Goal: Task Accomplishment & Management: Manage account settings

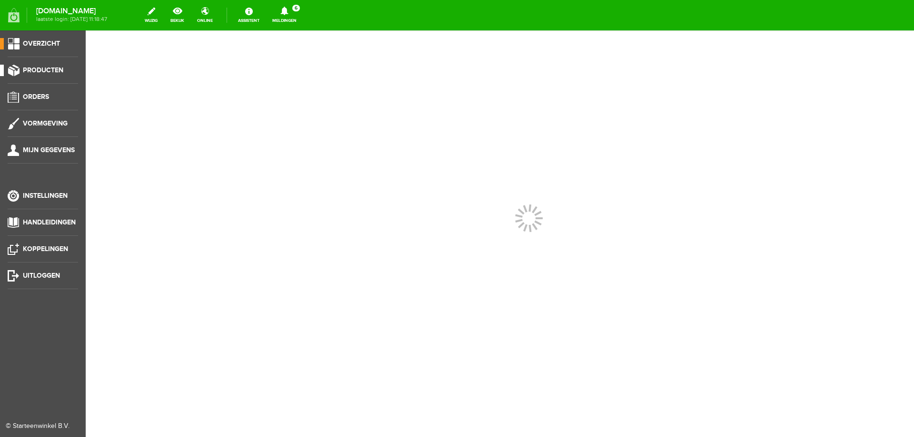
click at [38, 74] on span "Producten" at bounding box center [43, 70] width 40 height 8
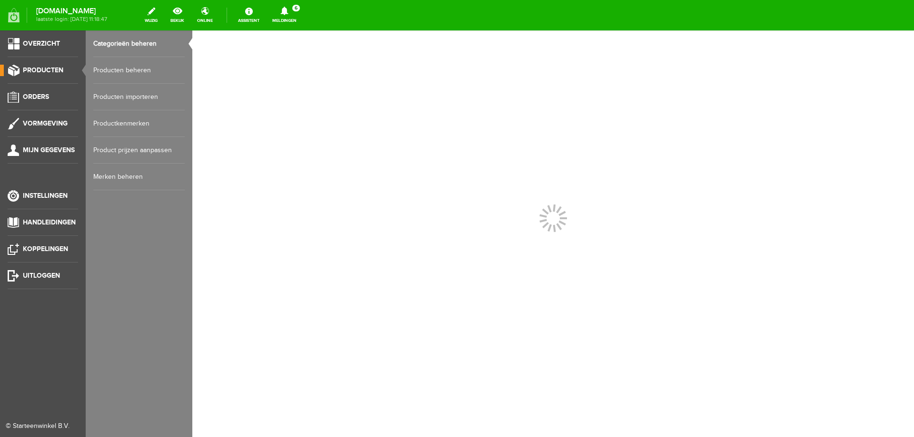
click at [104, 70] on link "Producten beheren" at bounding box center [138, 70] width 91 height 27
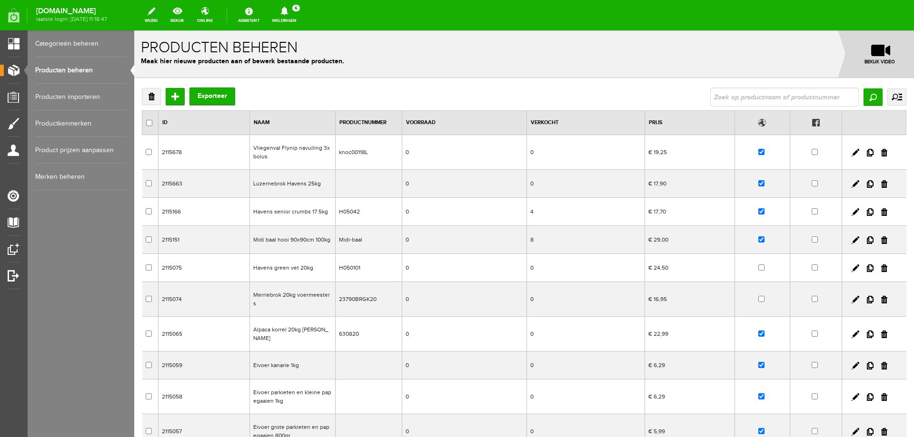
click at [80, 72] on link "Producten beheren" at bounding box center [80, 70] width 91 height 27
click at [762, 102] on input "text" at bounding box center [784, 97] width 149 height 19
type input "cavom"
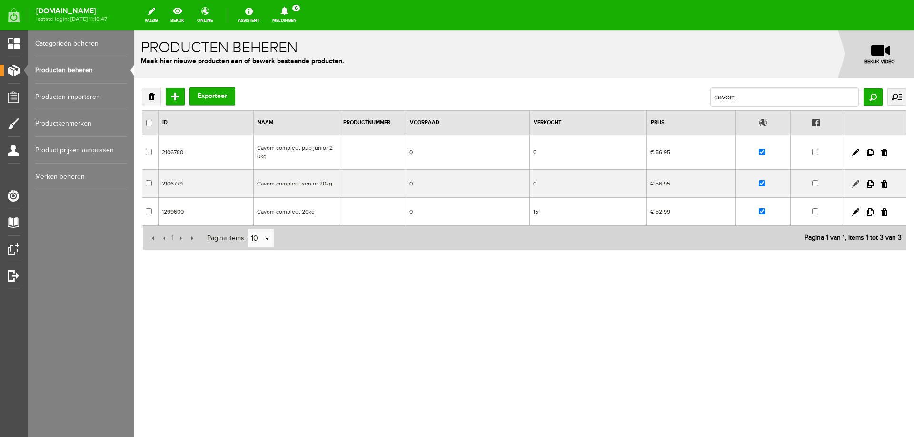
click at [854, 185] on link at bounding box center [856, 184] width 8 height 8
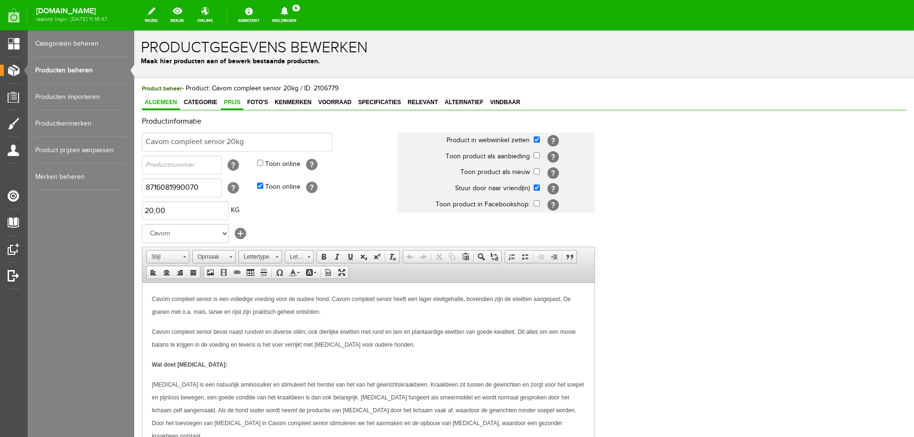
click at [232, 103] on span "Prijs" at bounding box center [232, 102] width 22 height 7
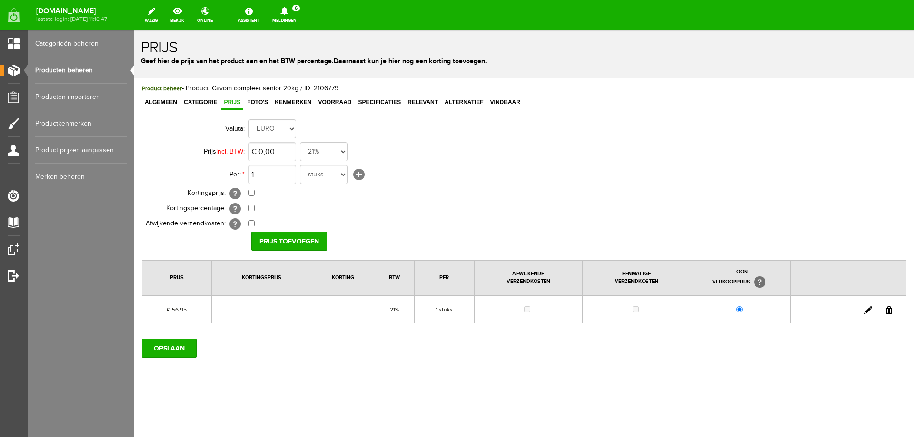
click at [865, 310] on link at bounding box center [868, 311] width 8 height 8
click at [272, 153] on input "56,95" at bounding box center [272, 151] width 48 height 19
type input "€ 59,95"
click at [296, 240] on input "[PERSON_NAME]" at bounding box center [285, 241] width 69 height 19
click at [178, 349] on input "OPSLAAN" at bounding box center [169, 348] width 55 height 19
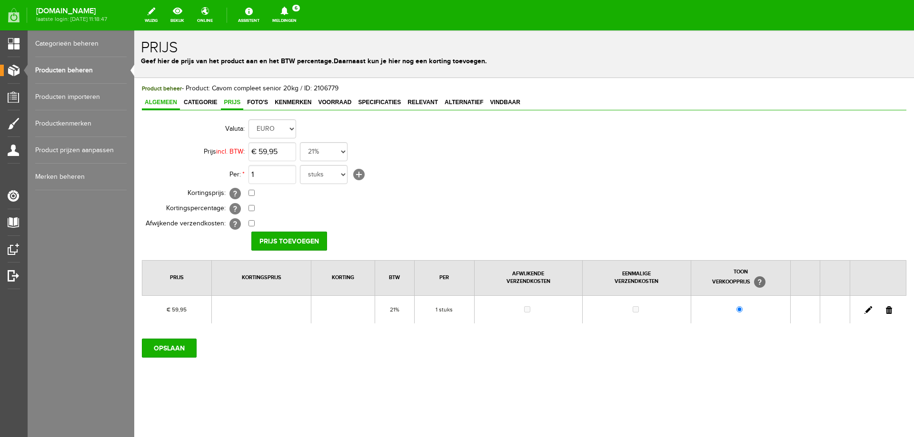
click at [144, 99] on span "Algemeen" at bounding box center [161, 102] width 38 height 7
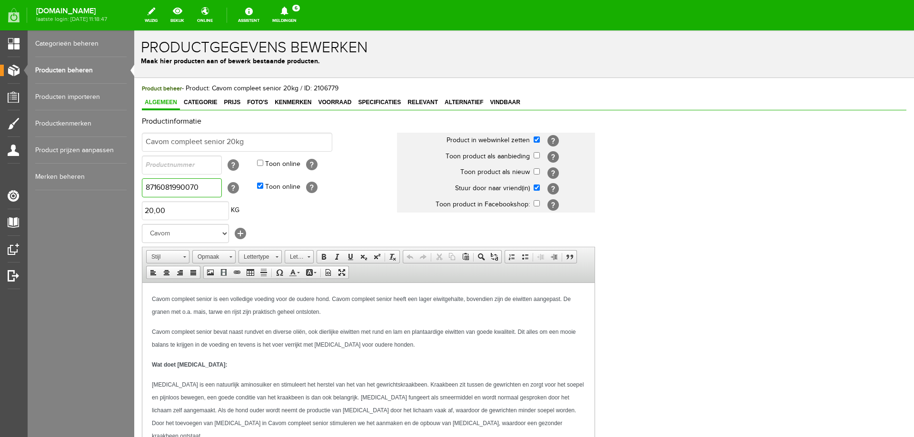
click at [208, 192] on input "8716081990070" at bounding box center [182, 187] width 80 height 19
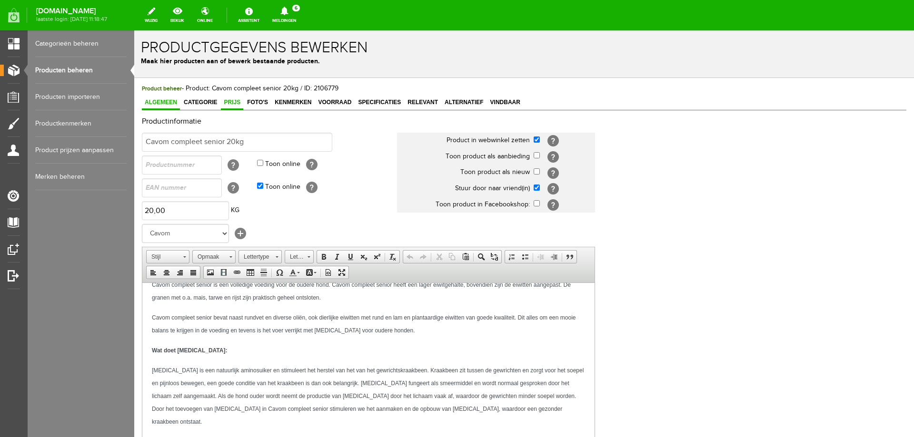
click at [234, 103] on span "Prijs" at bounding box center [232, 102] width 22 height 7
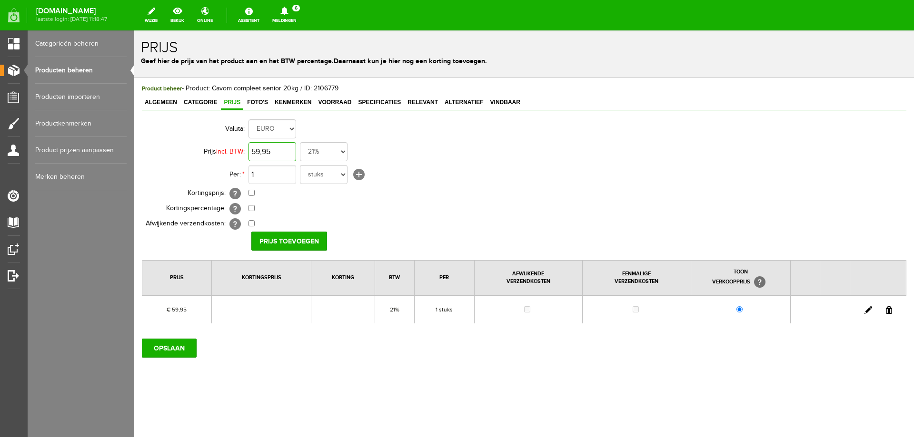
click at [268, 153] on input "59,95" at bounding box center [272, 151] width 48 height 19
type input "€ 56,95"
click at [277, 244] on input "Prijs toevoegen" at bounding box center [289, 241] width 76 height 19
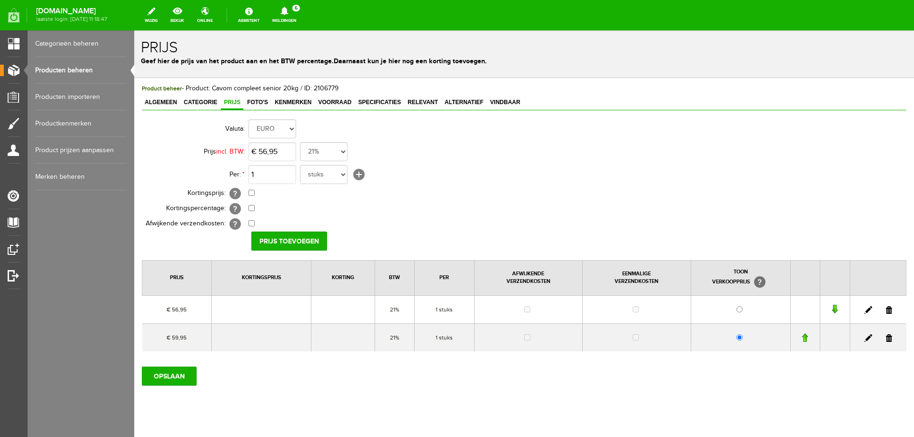
click at [886, 339] on link at bounding box center [889, 339] width 6 height 8
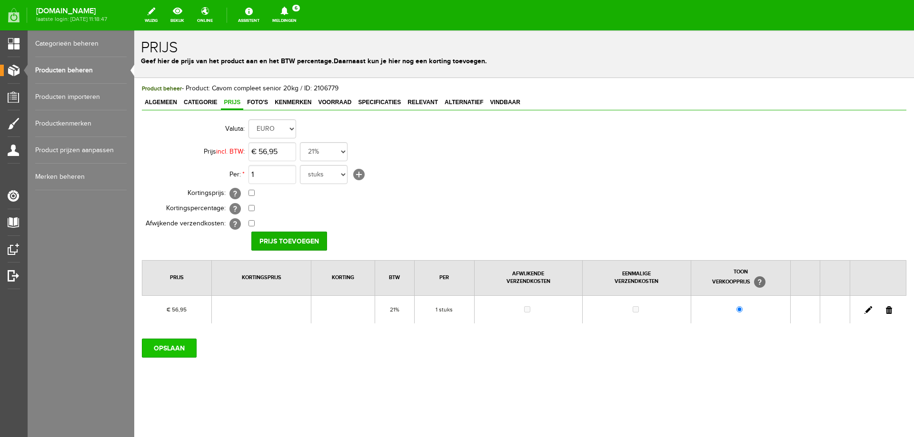
click at [175, 344] on input "OPSLAAN" at bounding box center [169, 348] width 55 height 19
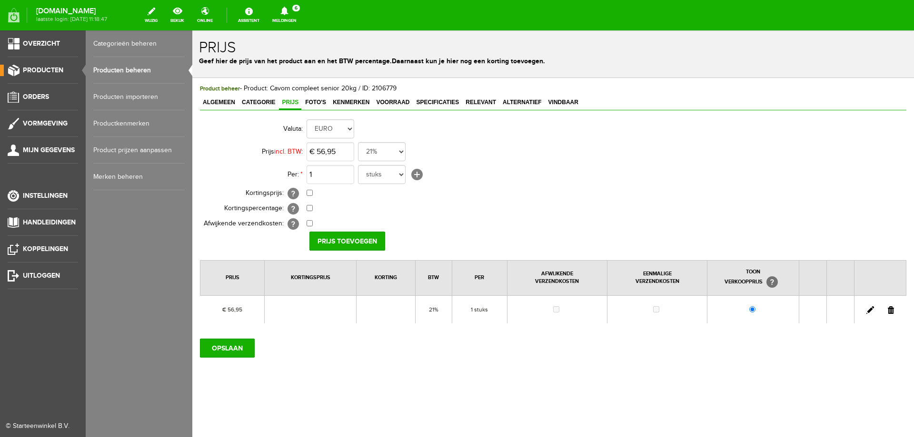
click at [112, 71] on link "Producten beheren" at bounding box center [138, 70] width 91 height 27
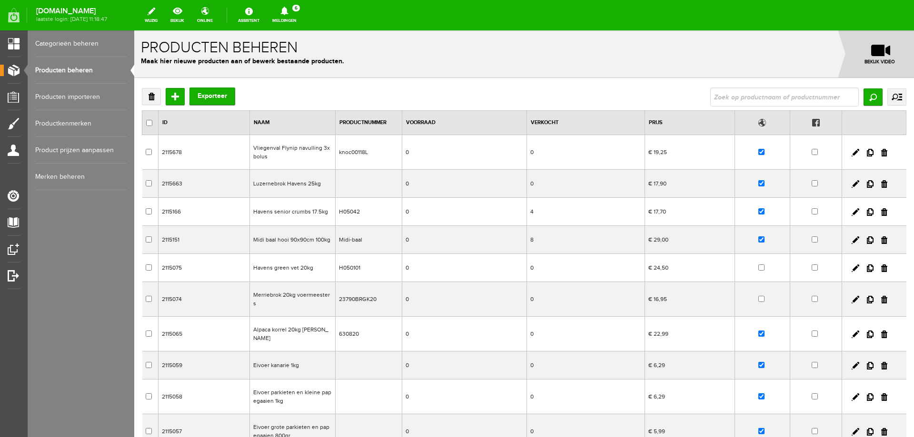
click at [730, 102] on input "text" at bounding box center [784, 97] width 149 height 19
type input "cavom"
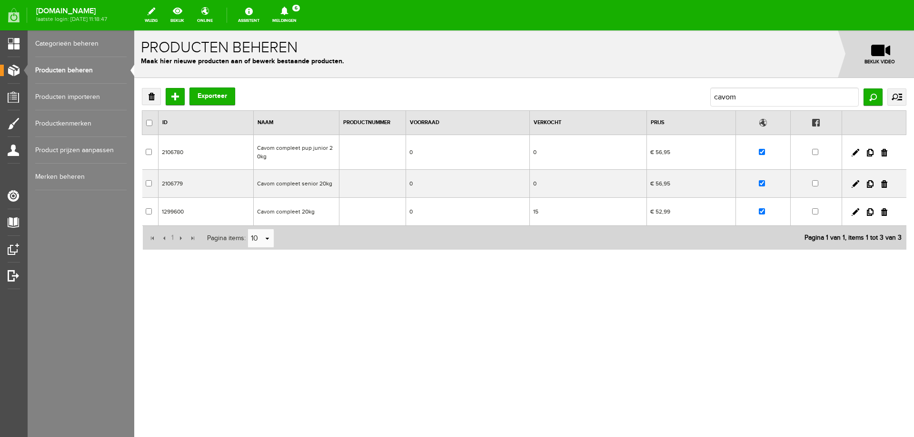
drag, startPoint x: 871, startPoint y: 154, endPoint x: 486, endPoint y: 32, distance: 403.9
click at [871, 154] on link at bounding box center [870, 153] width 7 height 8
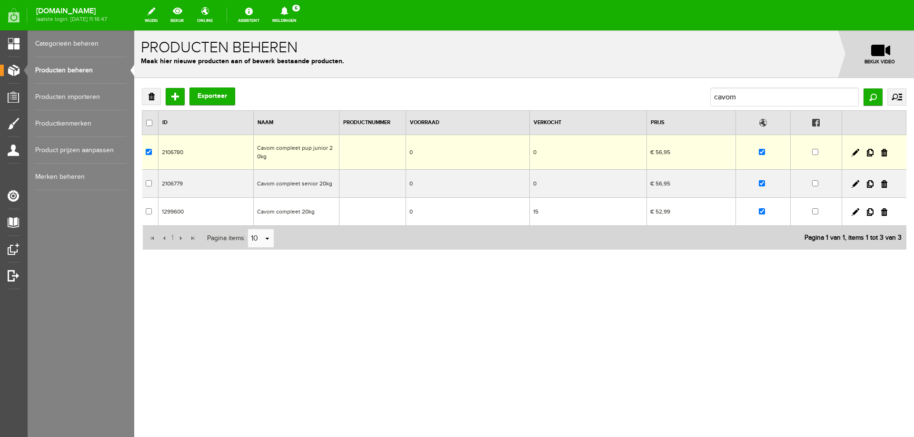
checkbox input "true"
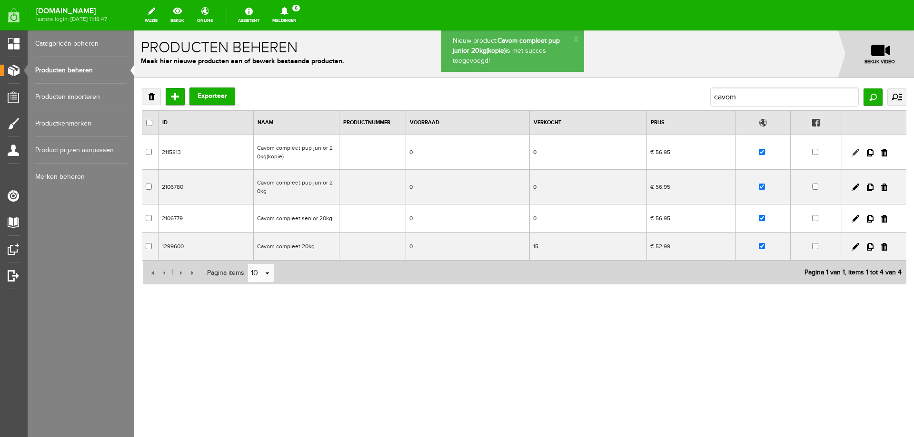
click at [856, 154] on link at bounding box center [856, 153] width 8 height 8
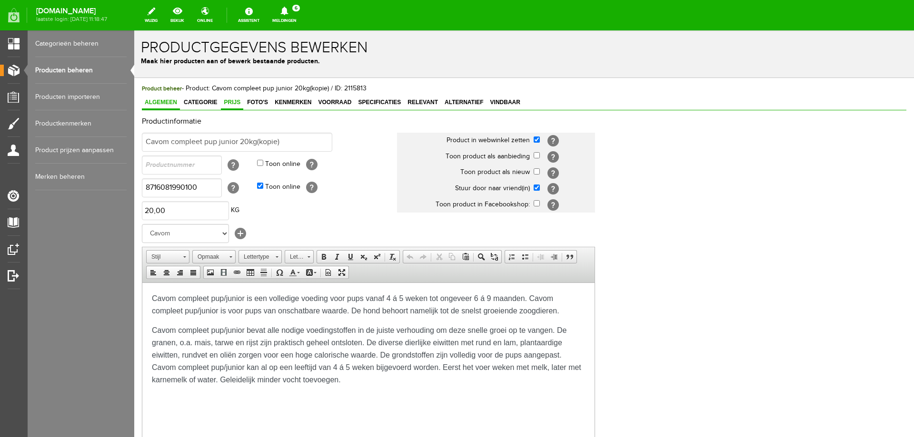
click at [233, 104] on span "Prijs" at bounding box center [232, 102] width 22 height 7
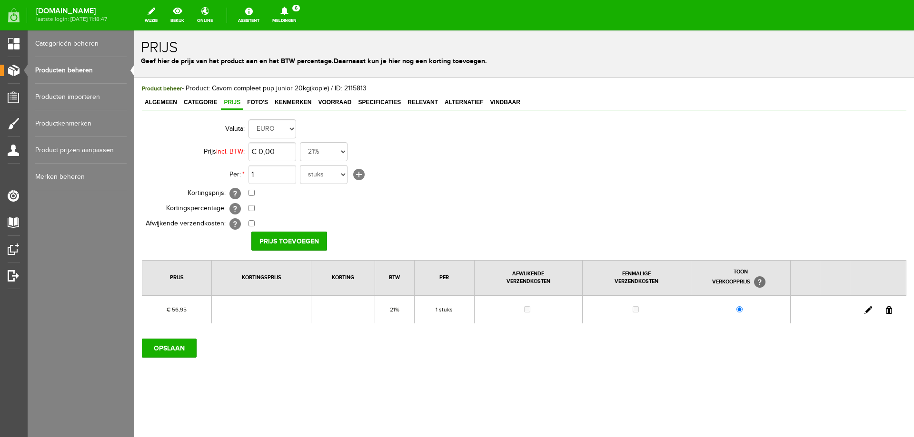
click at [868, 311] on link at bounding box center [868, 311] width 8 height 8
click at [267, 149] on input "56,95" at bounding box center [272, 151] width 48 height 19
type input "€ 59,95"
click at [268, 241] on input "[PERSON_NAME]" at bounding box center [285, 241] width 69 height 19
click at [153, 348] on input "OPSLAAN" at bounding box center [169, 348] width 55 height 19
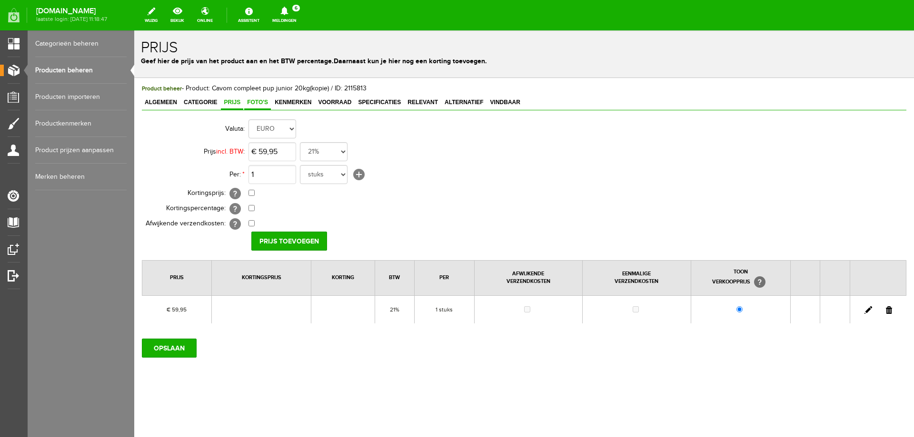
click at [260, 102] on span "Foto's" at bounding box center [257, 102] width 27 height 7
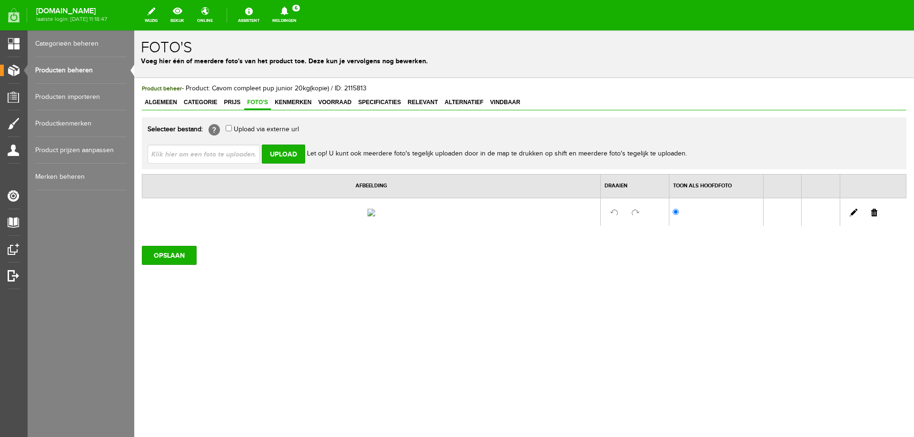
click at [241, 151] on input "file" at bounding box center [208, 154] width 120 height 18
type input "C:\fakepath\Cavom lam rijst 20kg.jpg"
type input "Cavom lam rijst 20kg.jpg"
click at [286, 152] on input "Upload" at bounding box center [283, 154] width 43 height 19
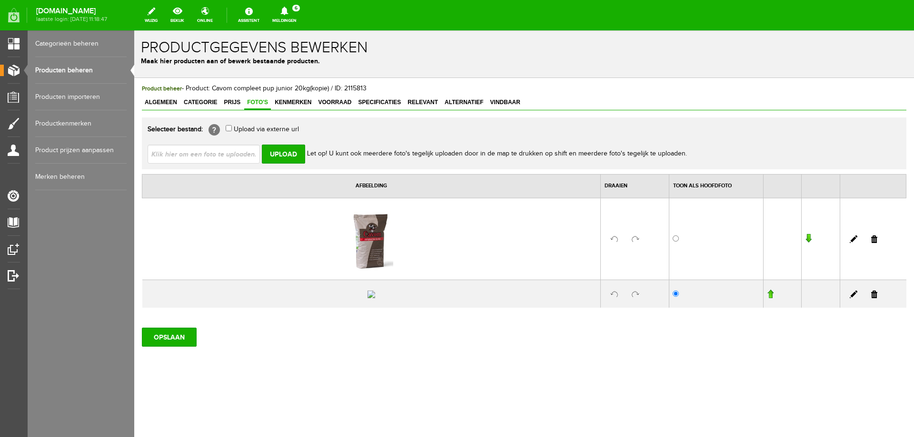
click at [871, 298] on link at bounding box center [874, 295] width 6 height 8
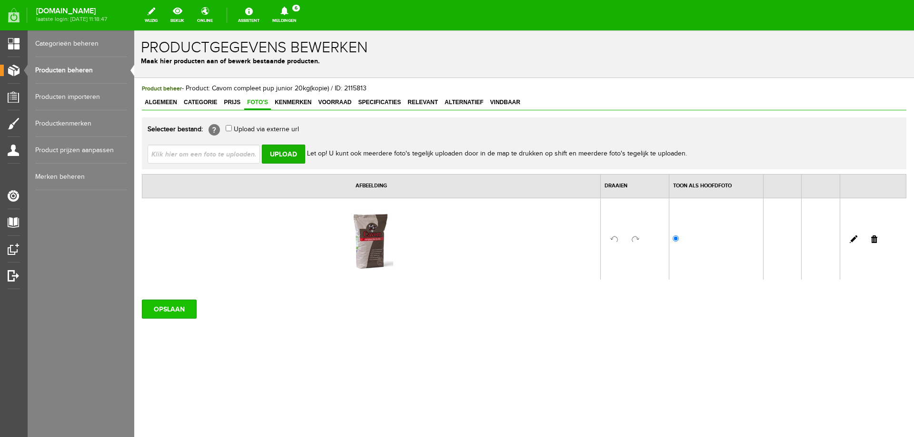
click at [181, 311] on input "OPSLAAN" at bounding box center [169, 309] width 55 height 19
click at [166, 104] on span "Algemeen" at bounding box center [161, 102] width 38 height 7
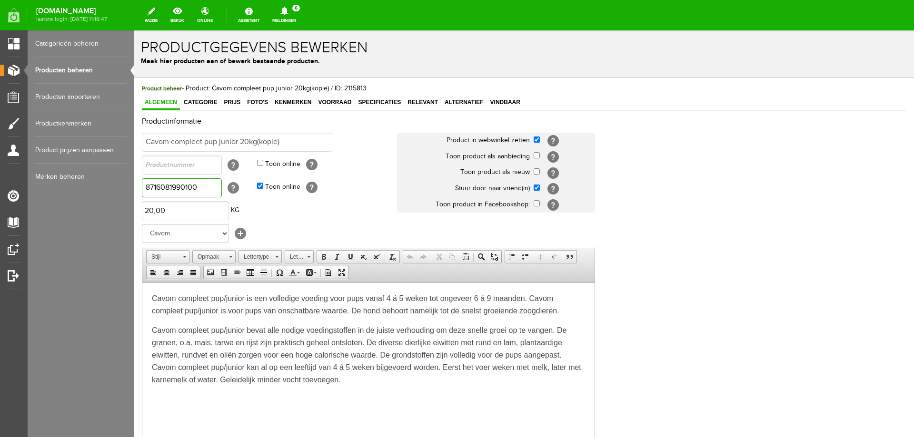
click at [190, 190] on input "8716081990100" at bounding box center [182, 187] width 80 height 19
paste input "31"
type input "8716081990131"
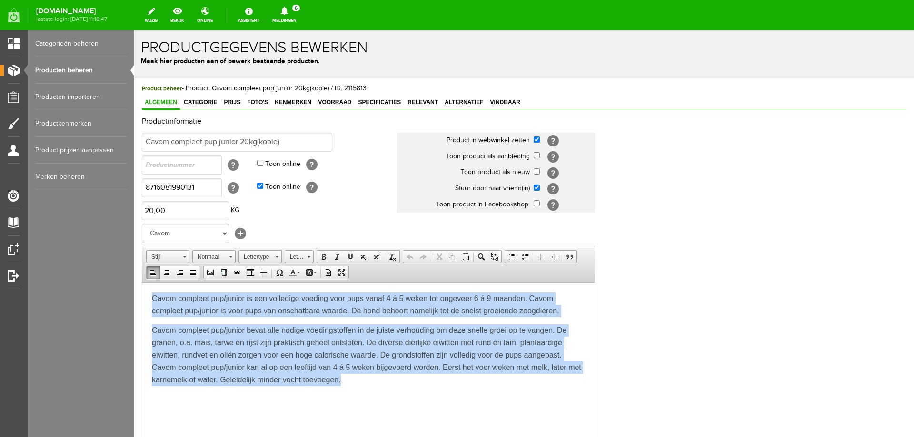
drag, startPoint x: 153, startPoint y: 299, endPoint x: 376, endPoint y: 379, distance: 237.1
click at [376, 379] on body "Cavom compleet pup/junior is een volledige voeding voor pups vanaf 4 á 5 weken …" at bounding box center [368, 339] width 433 height 94
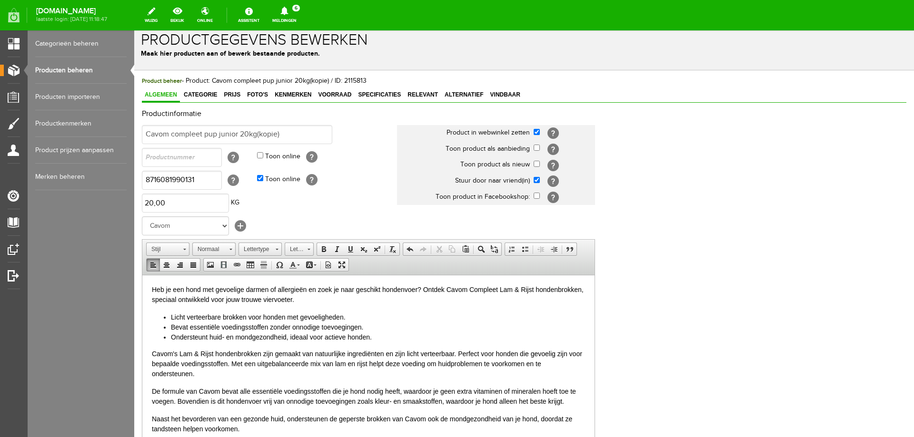
click at [197, 300] on p "Heb je een hond met gevoelige darmen of allergieën en zoek je naar geschikt hon…" at bounding box center [368, 295] width 433 height 20
drag, startPoint x: 242, startPoint y: 297, endPoint x: 260, endPoint y: 300, distance: 18.3
click at [260, 300] on p "Heb je een hond met gevoelige darmen of allergieën en zoek je naar geschikt hon…" at bounding box center [368, 295] width 433 height 20
click at [152, 301] on p "Heb je een hond met gevoelige darmen of allergieën en zoek je naar geschikt hon…" at bounding box center [368, 295] width 433 height 20
drag, startPoint x: 446, startPoint y: 289, endPoint x: 425, endPoint y: 287, distance: 21.5
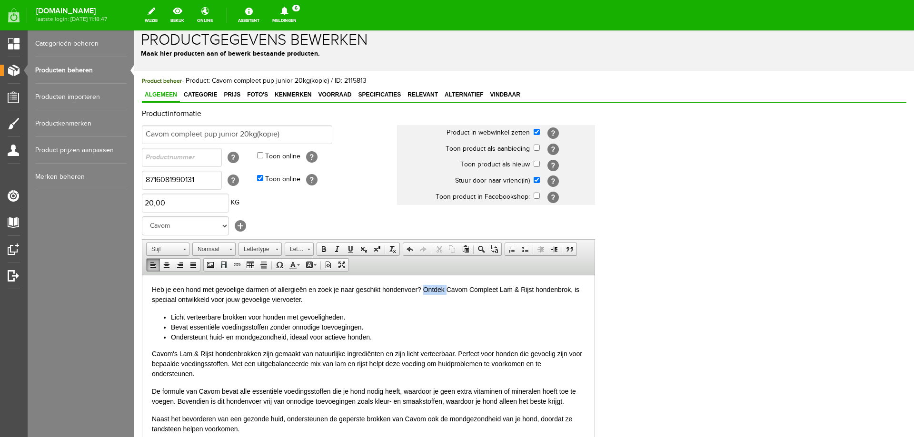
click at [425, 287] on p "Heb je een hond met gevoelige darmen of allergieën en zoek je naar geschikt hon…" at bounding box center [368, 295] width 433 height 20
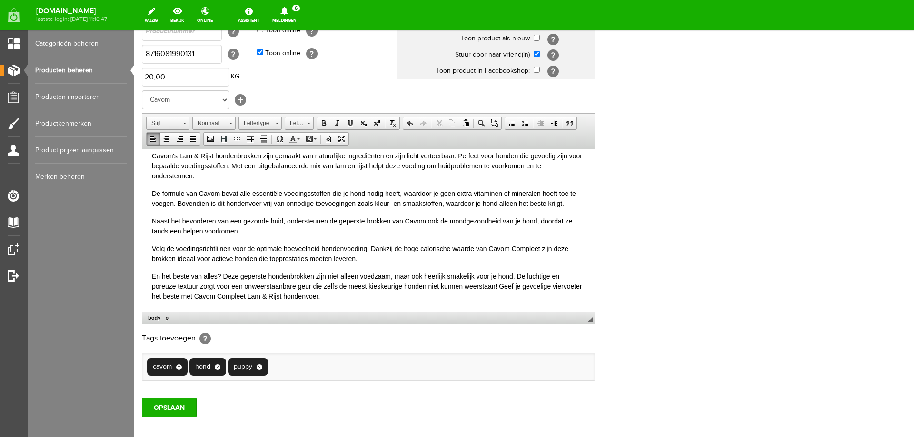
scroll to position [150, 0]
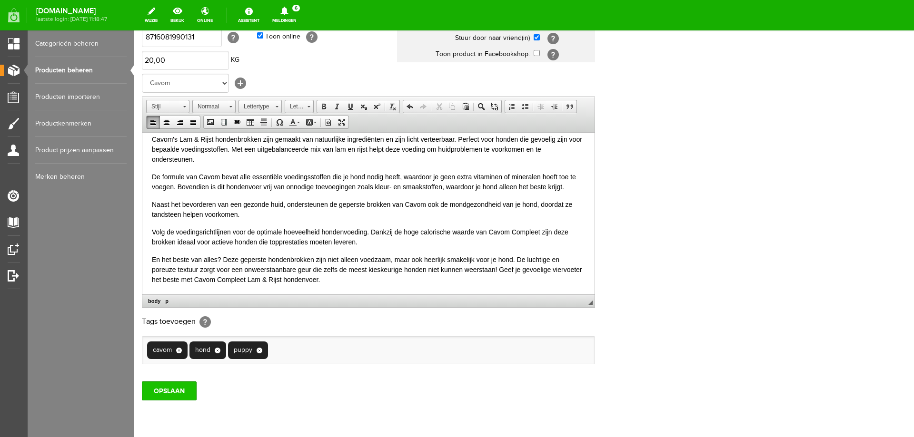
click at [171, 391] on input "OPSLAAN" at bounding box center [169, 391] width 55 height 19
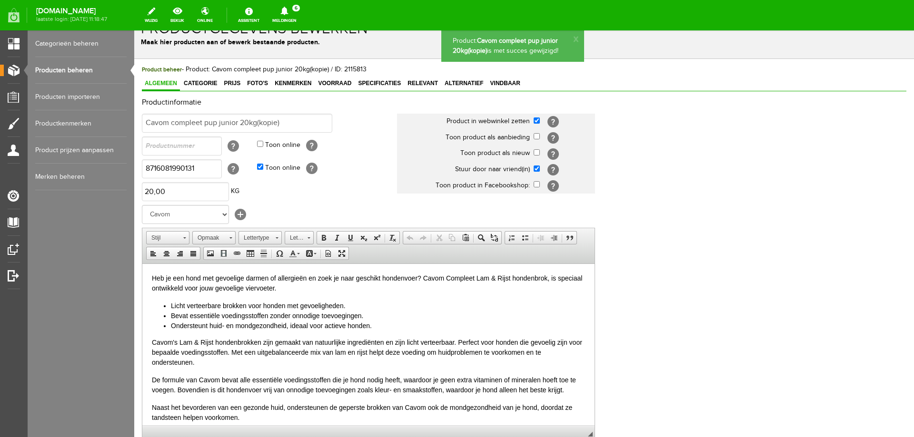
scroll to position [0, 0]
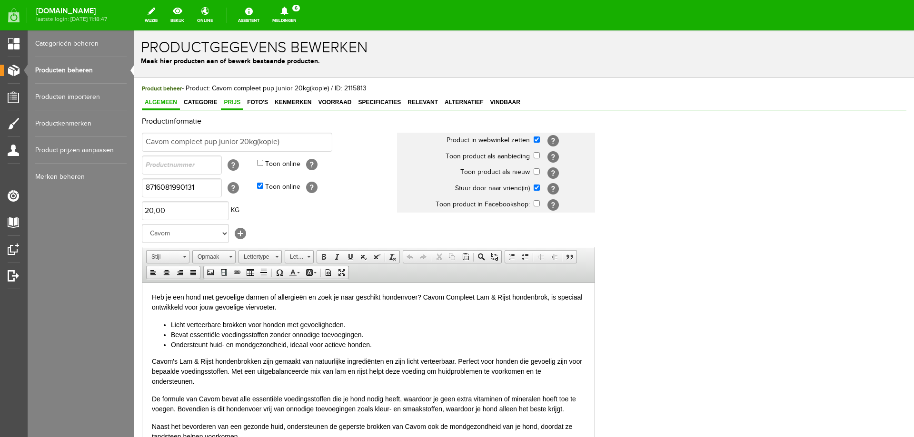
click at [230, 105] on span "Prijs" at bounding box center [232, 102] width 22 height 7
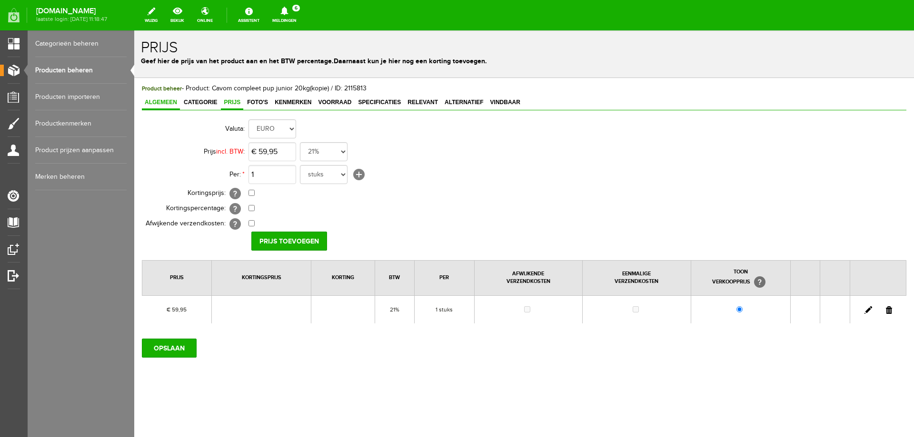
click at [153, 103] on span "Algemeen" at bounding box center [161, 102] width 38 height 7
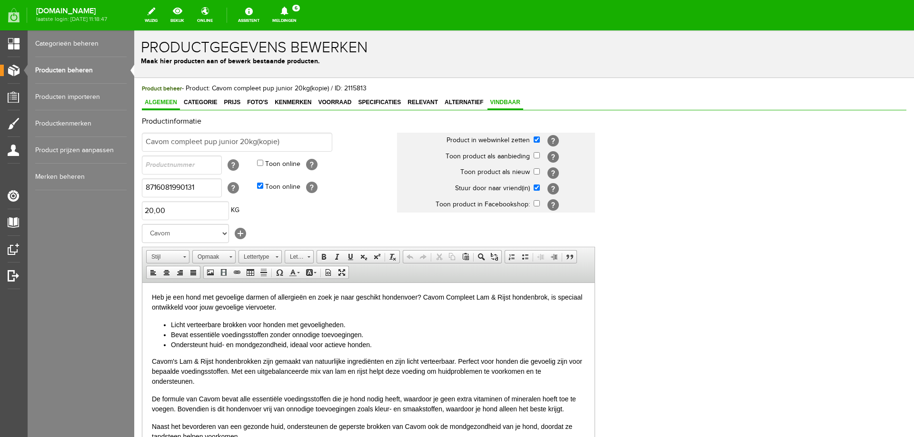
click at [498, 102] on span "Vindbaar" at bounding box center [505, 102] width 36 height 7
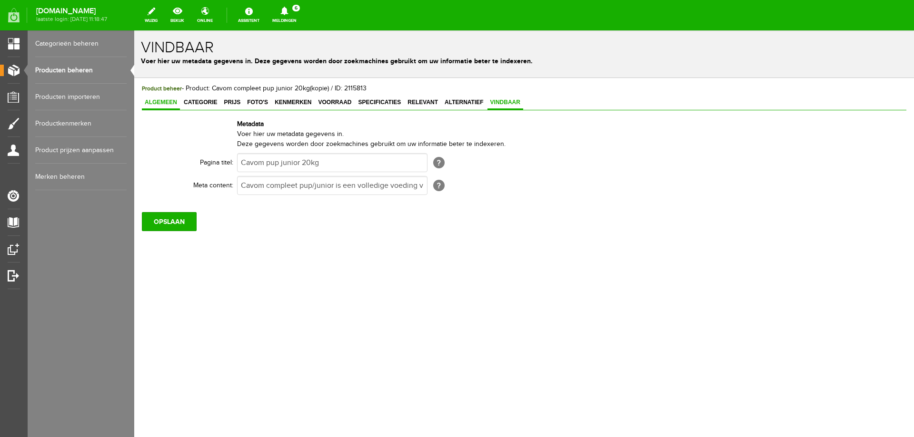
click at [161, 102] on span "Algemeen" at bounding box center [161, 102] width 38 height 7
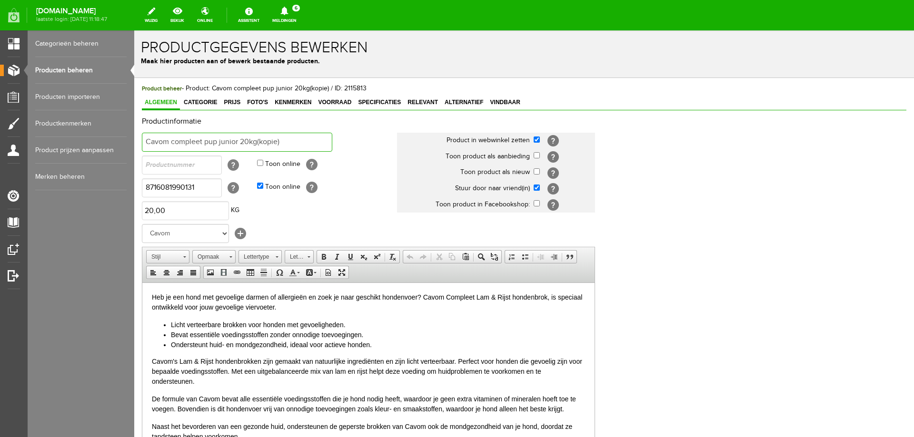
click at [188, 140] on input "Cavom compleet pup junior 20kg(kopie)" at bounding box center [237, 142] width 190 height 19
click at [206, 143] on input "Cavom compleet pup junior 20kg(kopie)" at bounding box center [237, 142] width 190 height 19
drag, startPoint x: 203, startPoint y: 140, endPoint x: 238, endPoint y: 140, distance: 35.2
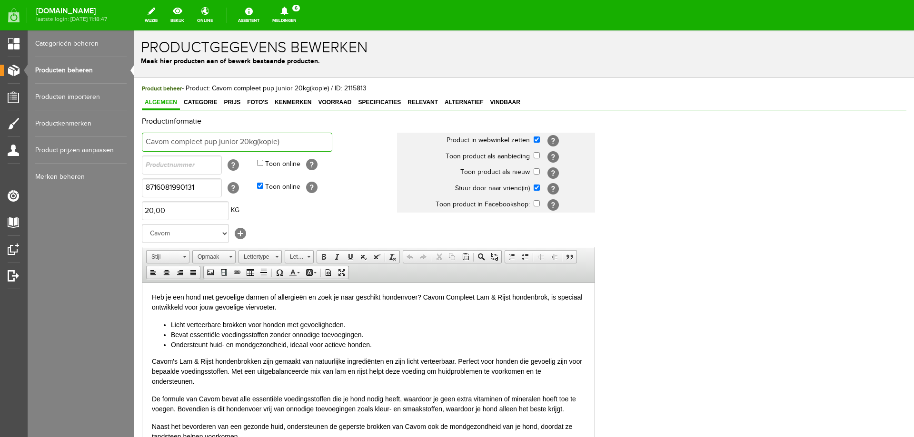
click at [238, 140] on input "Cavom compleet pup junior 20kg(kopie)" at bounding box center [237, 142] width 190 height 19
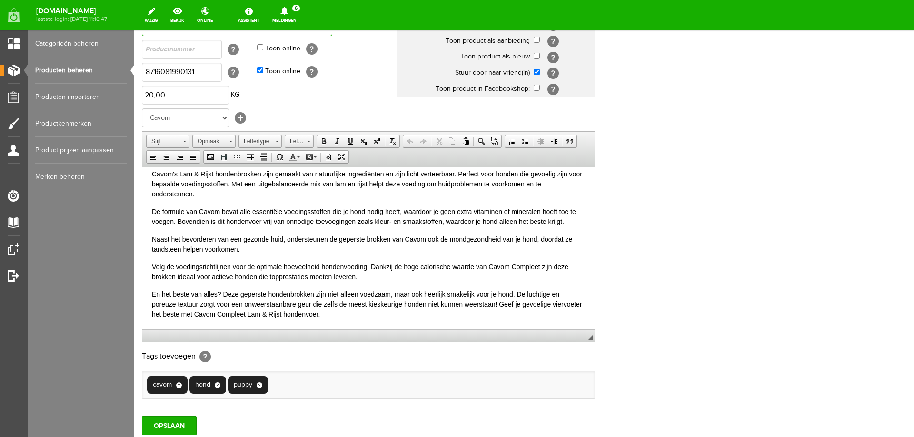
scroll to position [184, 0]
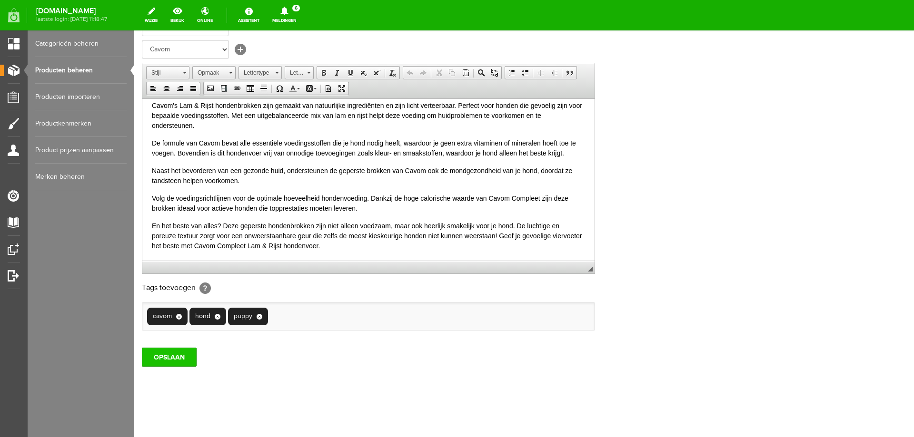
type input "Cavom compleet lam en rijst 20kg"
click at [186, 357] on input "OPSLAAN" at bounding box center [169, 357] width 55 height 19
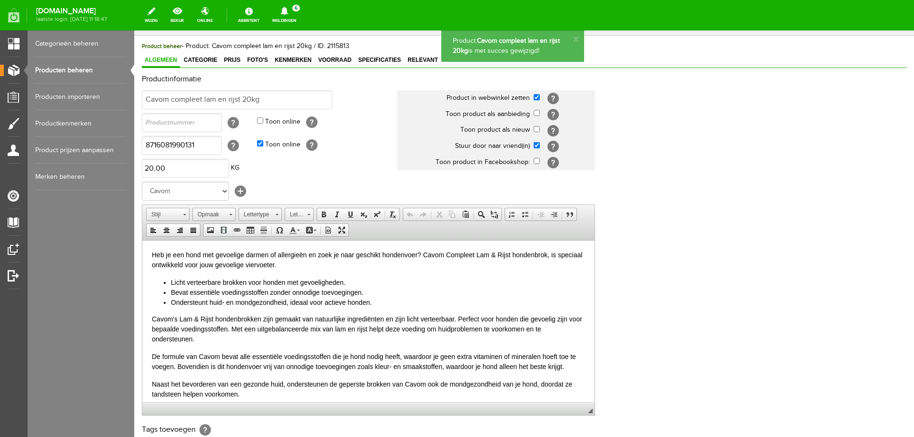
scroll to position [0, 0]
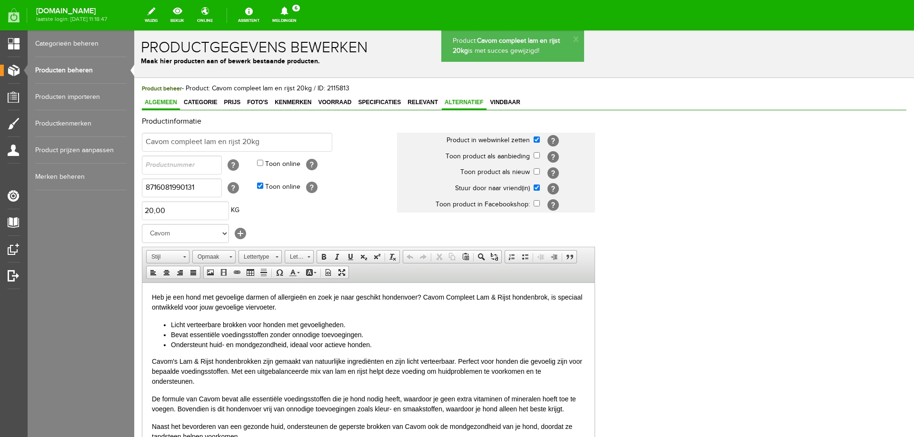
click at [458, 106] on link "Alternatief" at bounding box center [464, 103] width 45 height 14
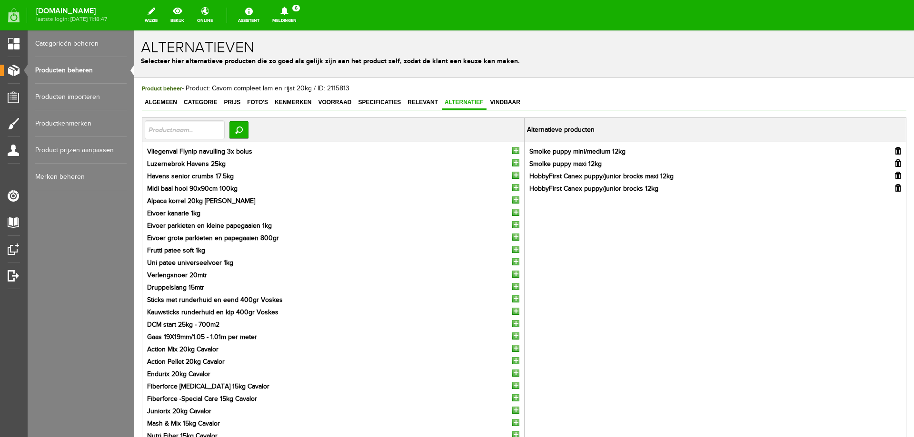
click at [895, 176] on input "button" at bounding box center [898, 176] width 6 height 8
click at [895, 165] on input "button" at bounding box center [898, 163] width 6 height 8
click at [895, 152] on input "button" at bounding box center [898, 151] width 6 height 8
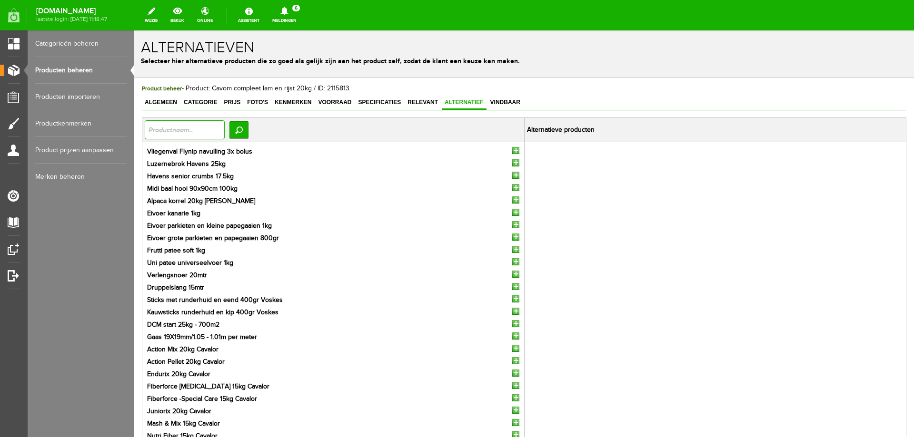
click at [214, 132] on input "text" at bounding box center [185, 129] width 80 height 19
type input "cavom"
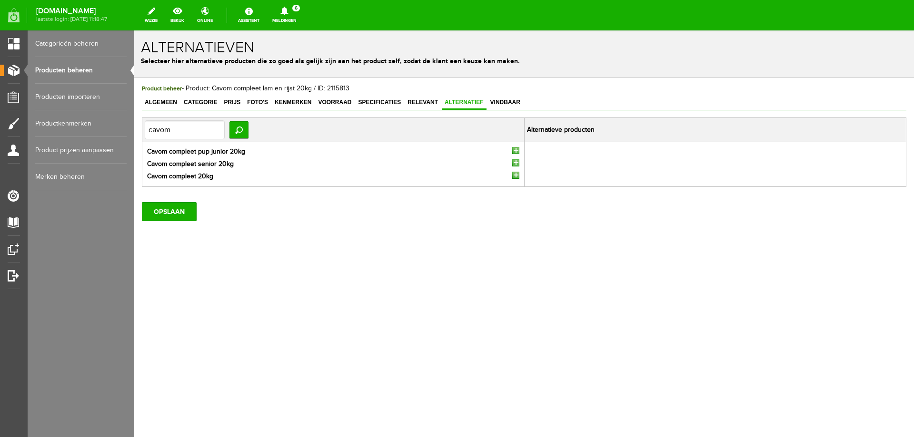
click at [515, 176] on input "button" at bounding box center [515, 175] width 7 height 7
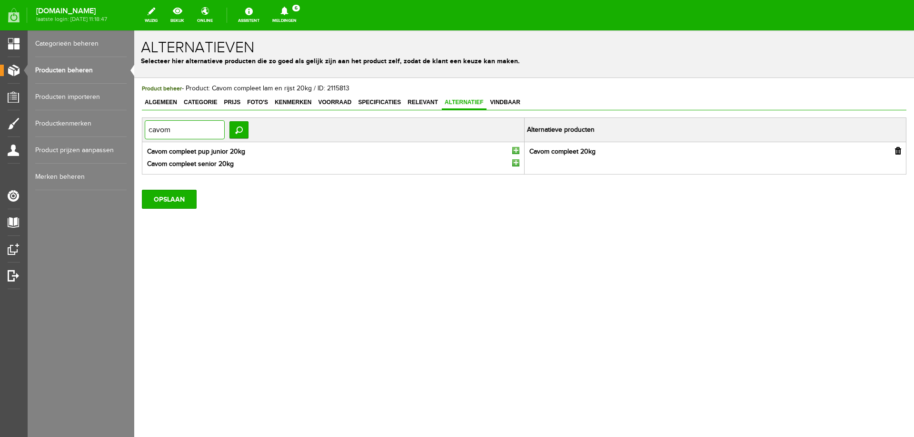
click at [198, 134] on input "cavom" at bounding box center [185, 129] width 80 height 19
type input "grain"
click at [515, 151] on input "button" at bounding box center [515, 150] width 7 height 7
click at [184, 130] on input "grain" at bounding box center [185, 129] width 80 height 19
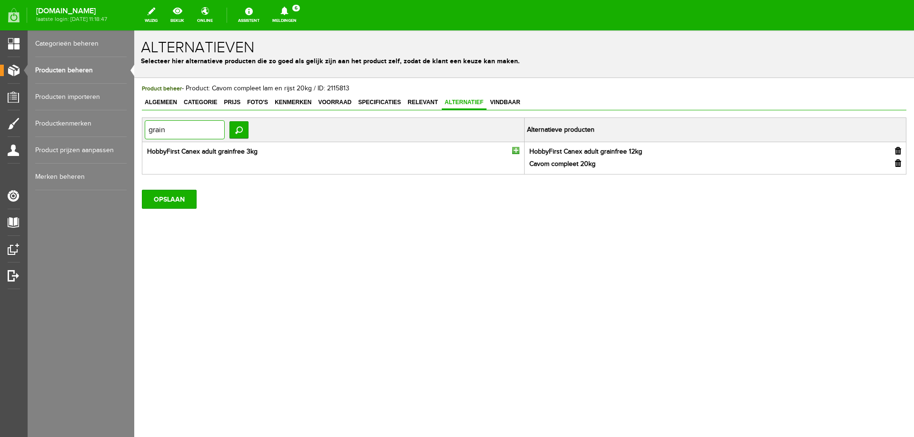
click at [184, 130] on input "grain" at bounding box center [185, 129] width 80 height 19
type input "graan"
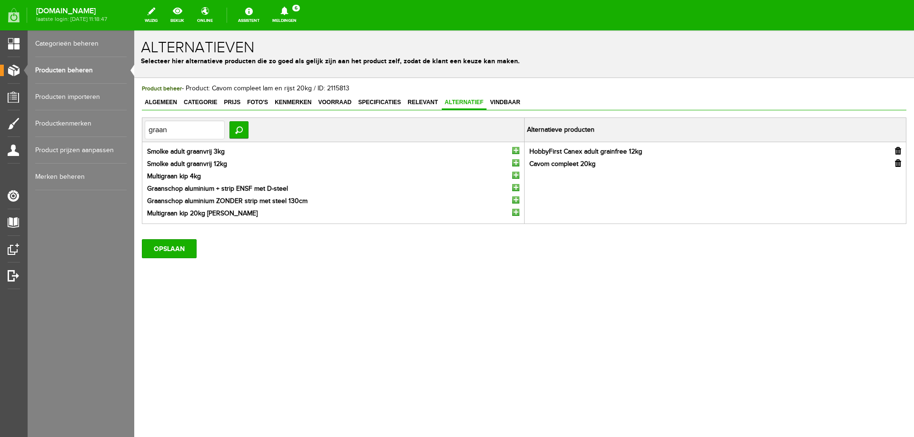
click at [517, 163] on input "button" at bounding box center [515, 162] width 7 height 7
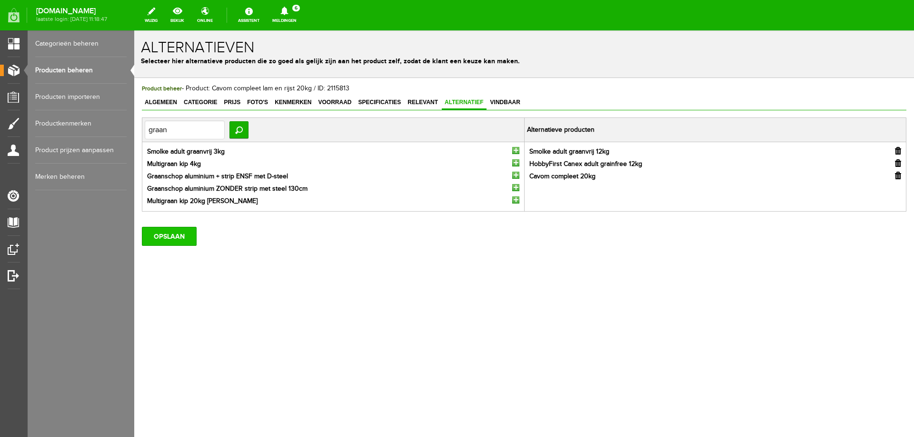
click at [173, 241] on input "OPSLAAN" at bounding box center [169, 236] width 55 height 19
click at [188, 244] on input "OPSLAAN" at bounding box center [169, 236] width 55 height 19
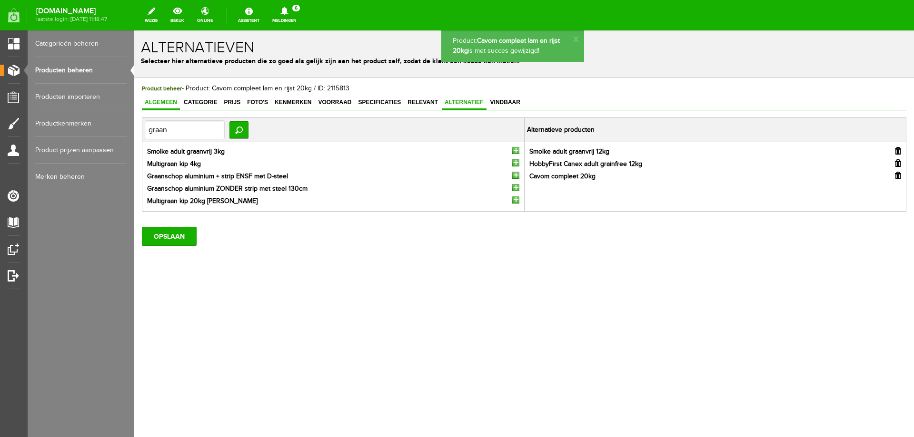
click at [160, 104] on span "Algemeen" at bounding box center [161, 102] width 38 height 7
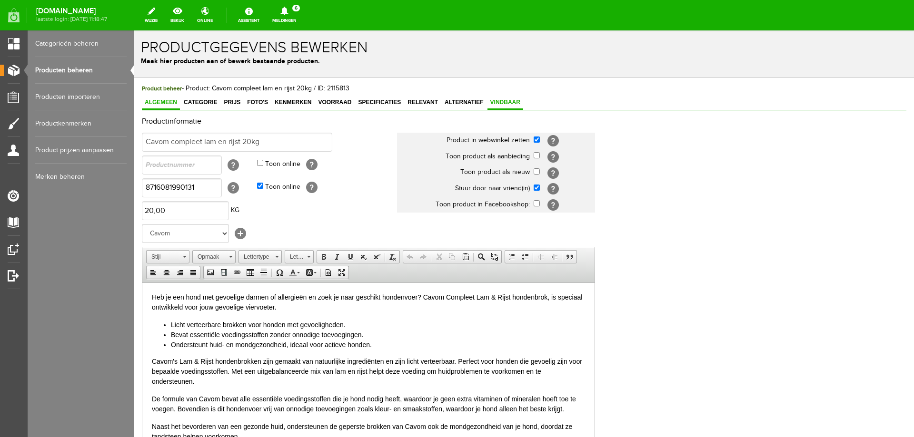
click at [497, 102] on span "Vindbaar" at bounding box center [505, 102] width 36 height 7
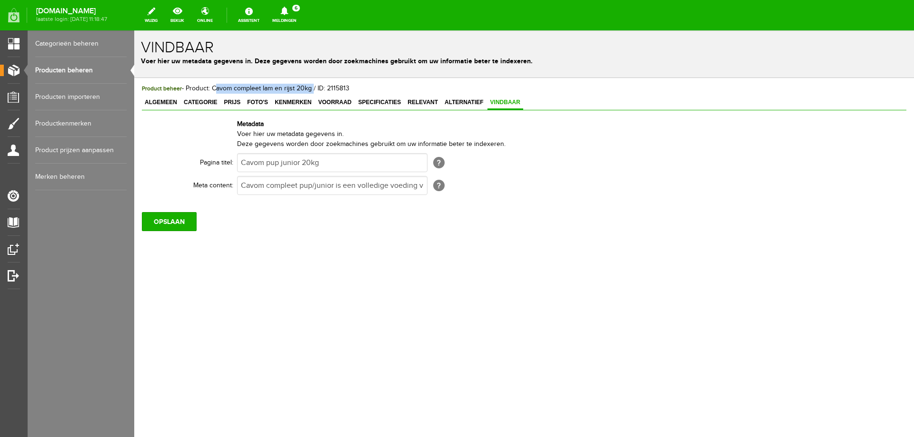
drag, startPoint x: 213, startPoint y: 89, endPoint x: 311, endPoint y: 88, distance: 98.1
click at [311, 88] on span "Product beheer - Product: Cavom compleet lam en rijst 20kg / ID: 2115813" at bounding box center [246, 89] width 208 height 8
copy span "Cavom compleet lam en rijst 20kg"
click at [278, 162] on input "Cavom pup junior 20kg" at bounding box center [332, 162] width 190 height 19
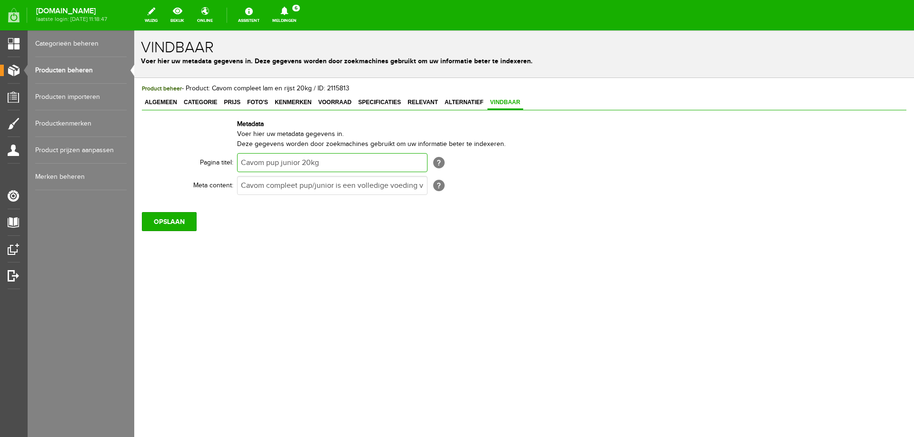
click at [278, 162] on input "Cavom pup junior 20kg" at bounding box center [332, 162] width 190 height 19
paste input "compleet lam en rijst"
type input "Cavom compleet lam en rijst 20kg"
click at [180, 220] on input "OPSLAAN" at bounding box center [169, 221] width 55 height 19
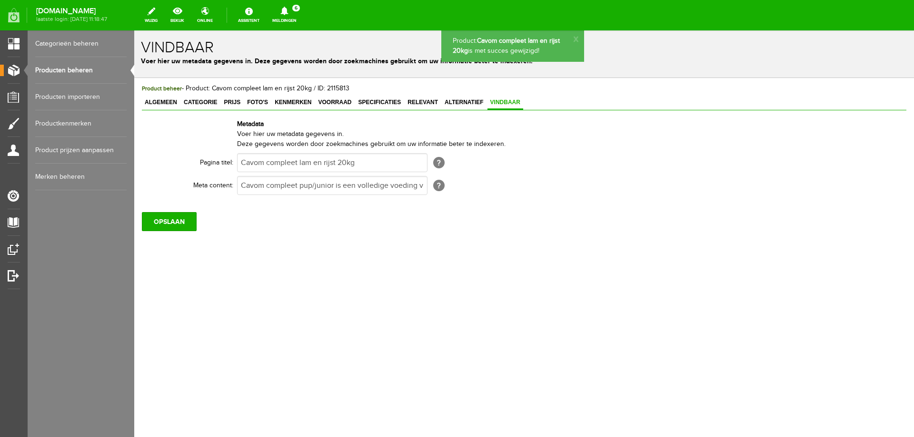
click at [160, 103] on span "Algemeen" at bounding box center [161, 102] width 38 height 7
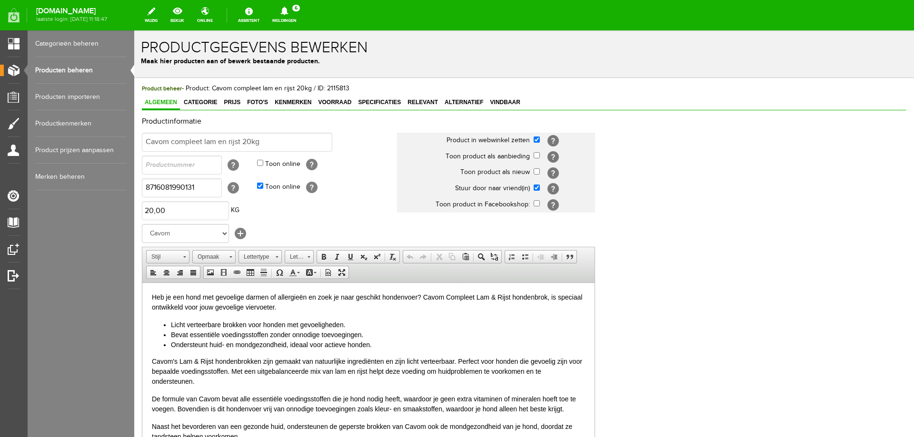
click at [423, 297] on p "Heb je een hond met gevoelige darmen of allergieën en zoek je naar geschikt hon…" at bounding box center [368, 302] width 433 height 20
drag, startPoint x: 422, startPoint y: 297, endPoint x: 153, endPoint y: 290, distance: 269.0
click at [153, 290] on html "Heb je een hond met gevoelige darmen of allergieën en zoek je naar geschikt hon…" at bounding box center [368, 400] width 452 height 234
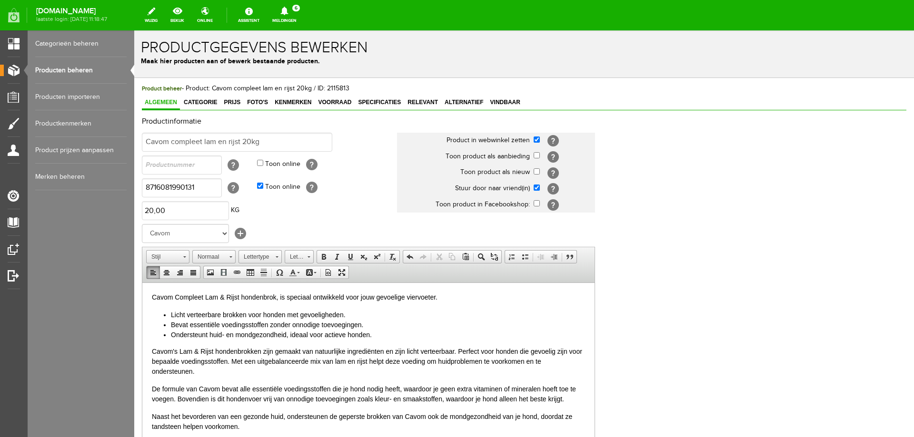
click at [439, 297] on p "Cavom Compleet Lam & Rijst hondenbrok, is speciaal ontwikkeld voor jouw gevoeli…" at bounding box center [368, 297] width 433 height 10
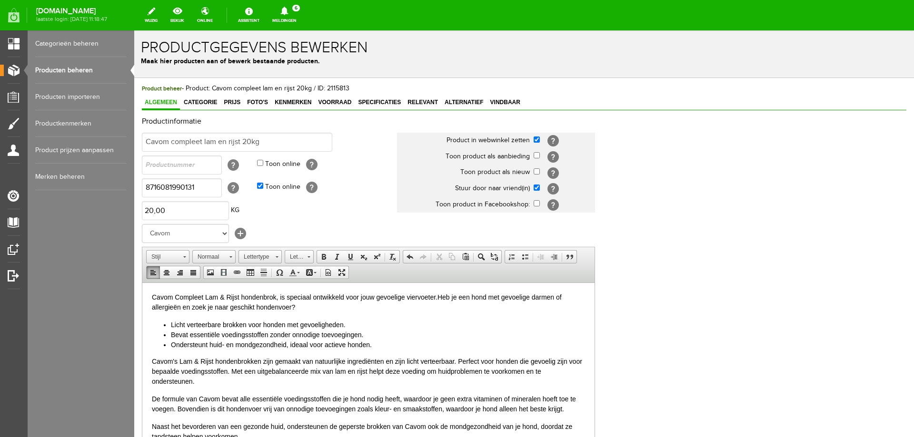
scroll to position [3, 0]
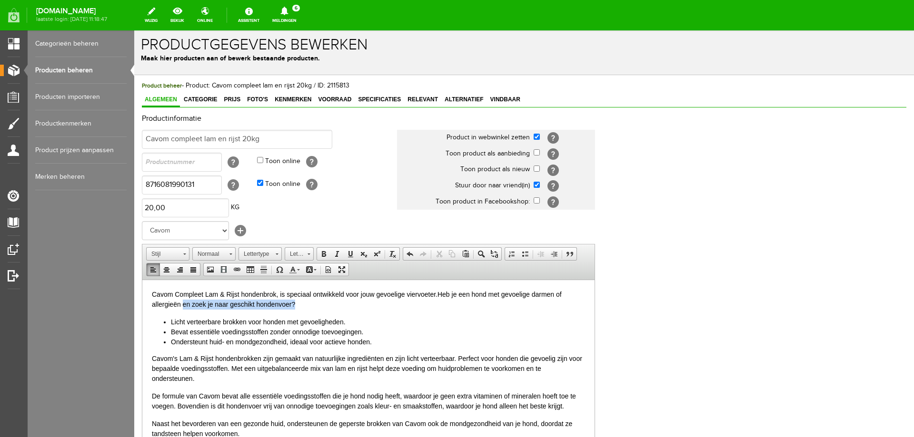
drag, startPoint x: 183, startPoint y: 304, endPoint x: 294, endPoint y: 303, distance: 110.4
click at [294, 303] on span "Heb je een hond met gevoelige darmen of allergieën en zoek je naar geschikt hon…" at bounding box center [357, 299] width 410 height 18
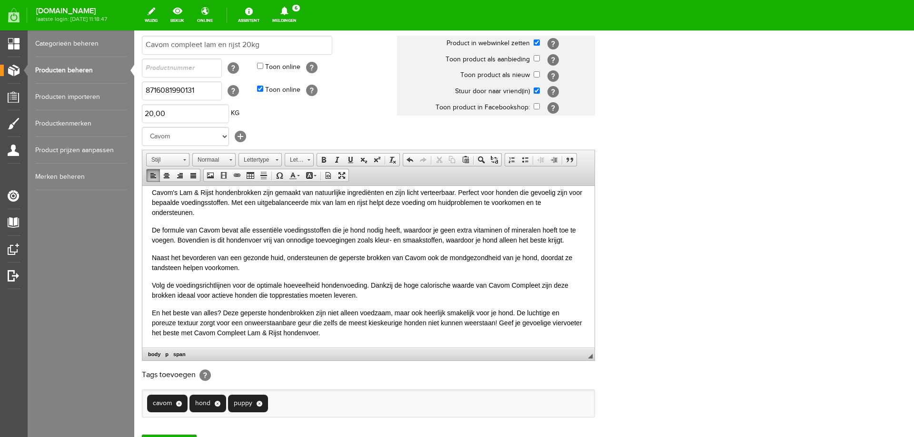
scroll to position [184, 0]
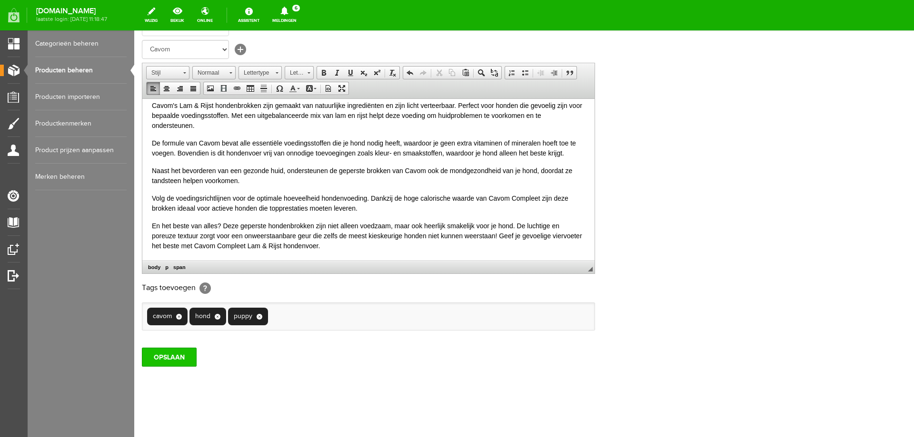
click at [182, 359] on input "OPSLAAN" at bounding box center [169, 357] width 55 height 19
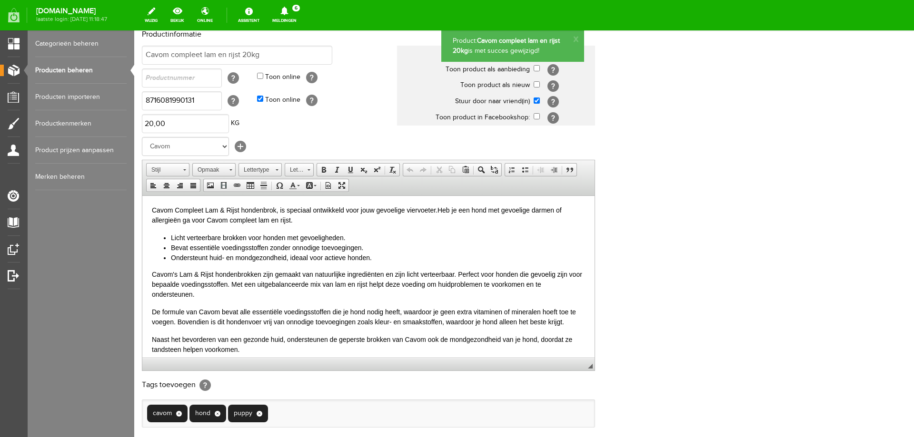
scroll to position [0, 0]
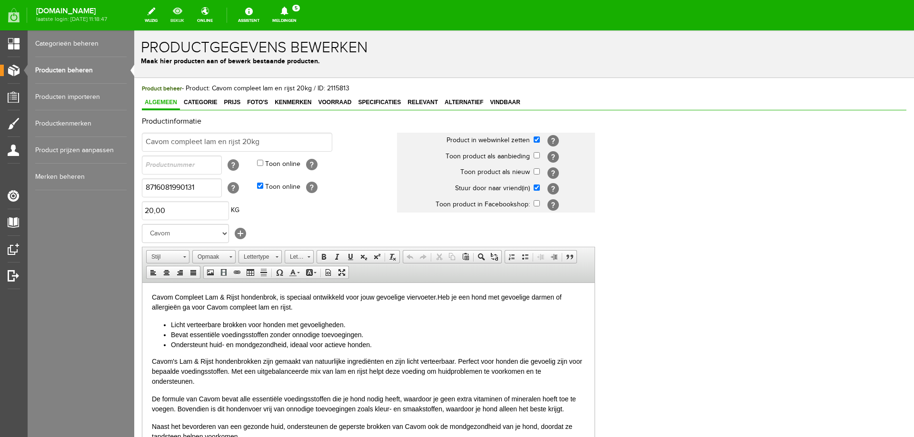
click at [190, 18] on link "bekijk" at bounding box center [177, 15] width 25 height 21
click at [260, 186] on input "Toon online" at bounding box center [260, 186] width 6 height 6
checkbox input "false"
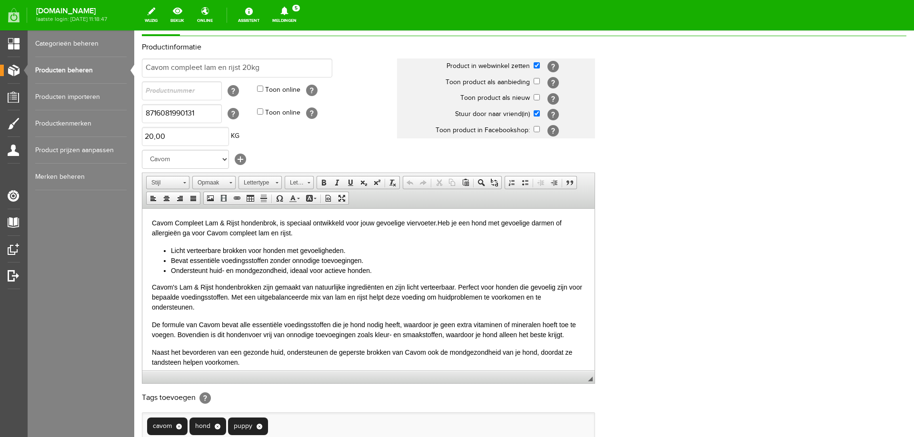
scroll to position [184, 0]
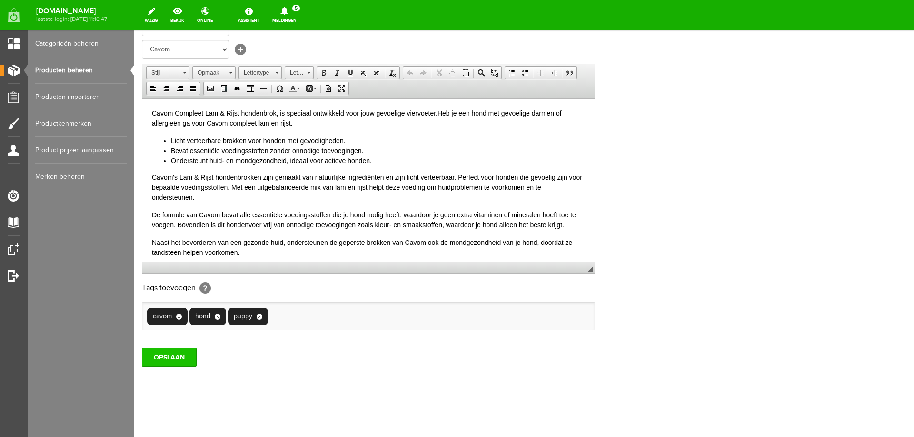
click at [178, 357] on input "OPSLAAN" at bounding box center [169, 357] width 55 height 19
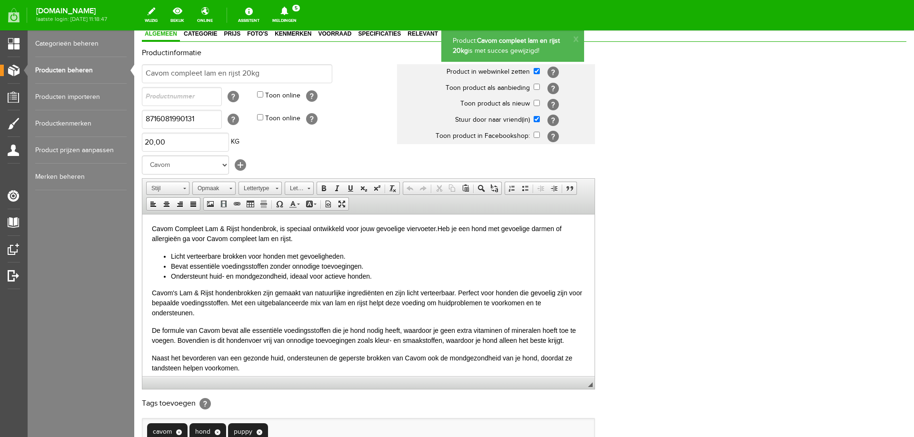
scroll to position [0, 0]
